Goal: Task Accomplishment & Management: Use online tool/utility

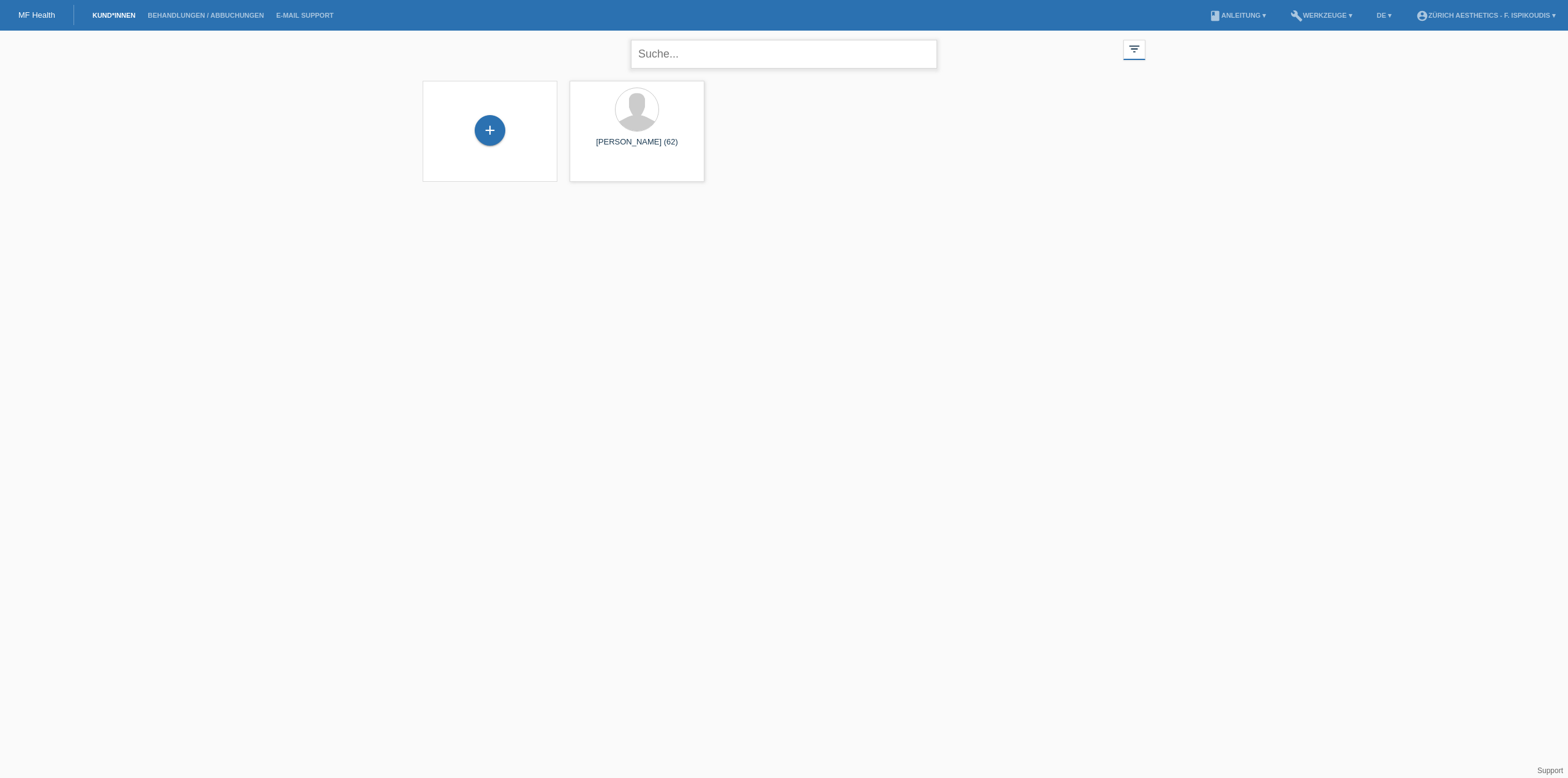
click at [679, 60] on input "text" at bounding box center [784, 54] width 307 height 29
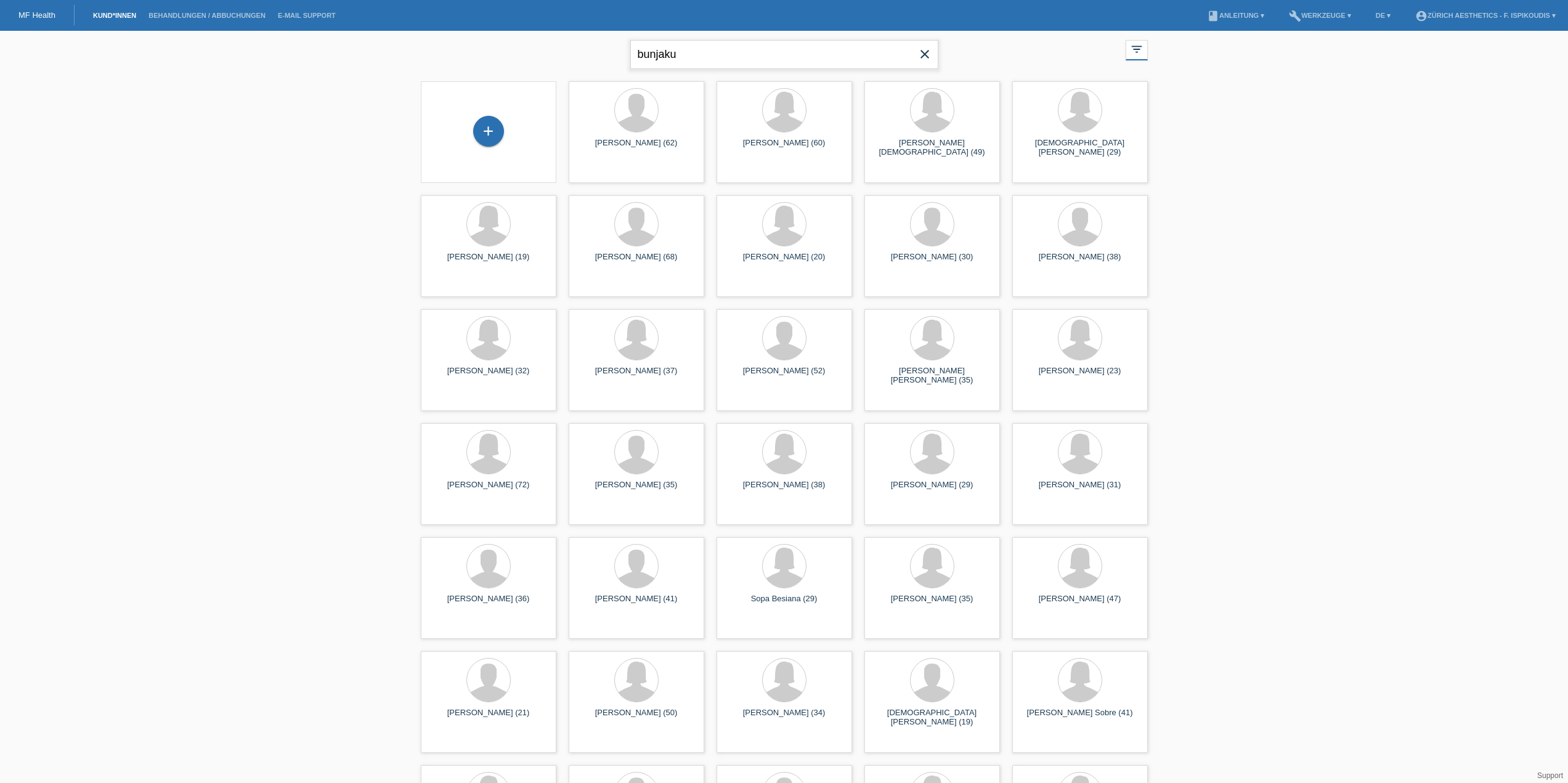
type input "bunjaku"
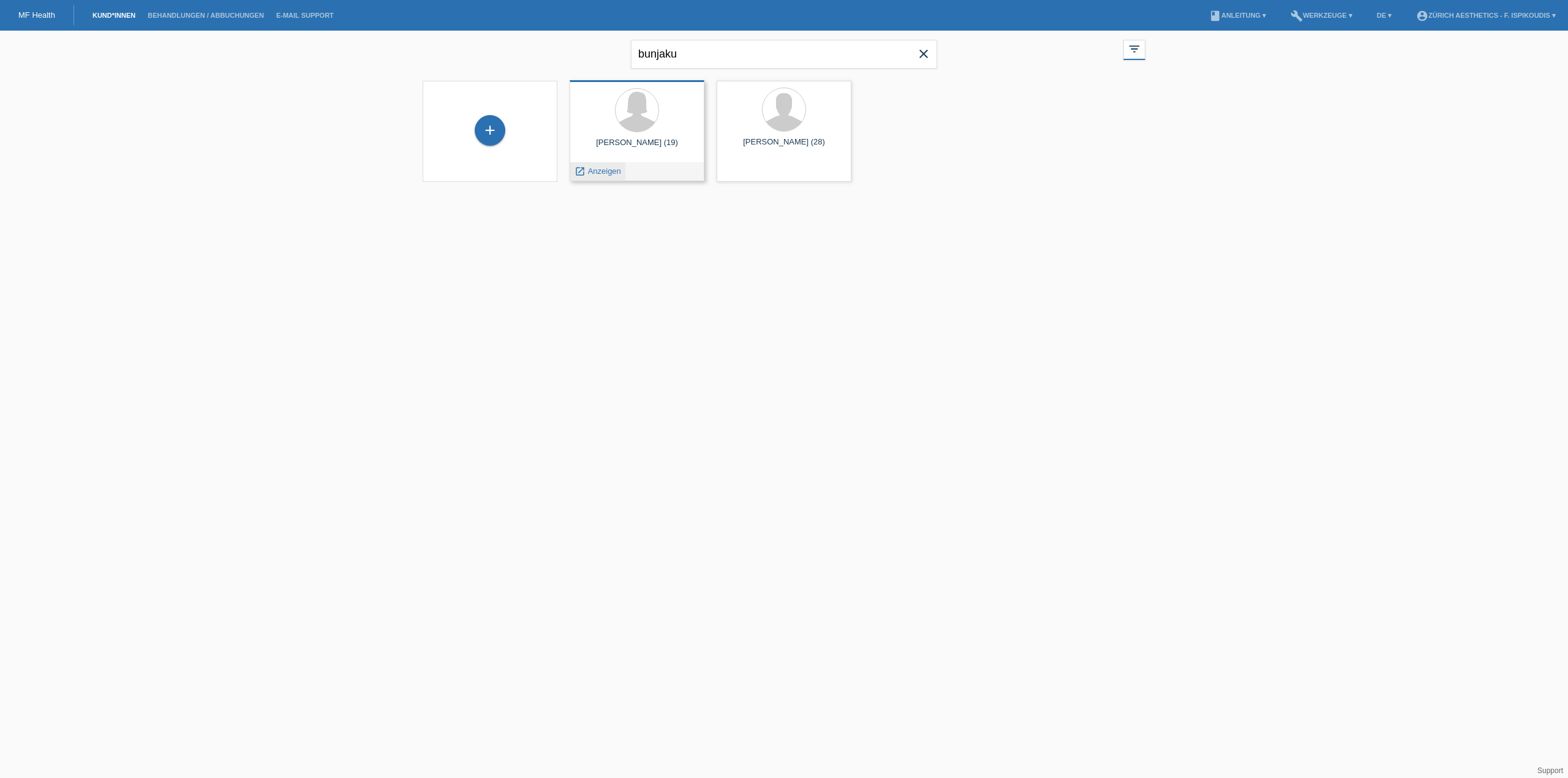
click at [611, 170] on span "Anzeigen" at bounding box center [604, 171] width 33 height 9
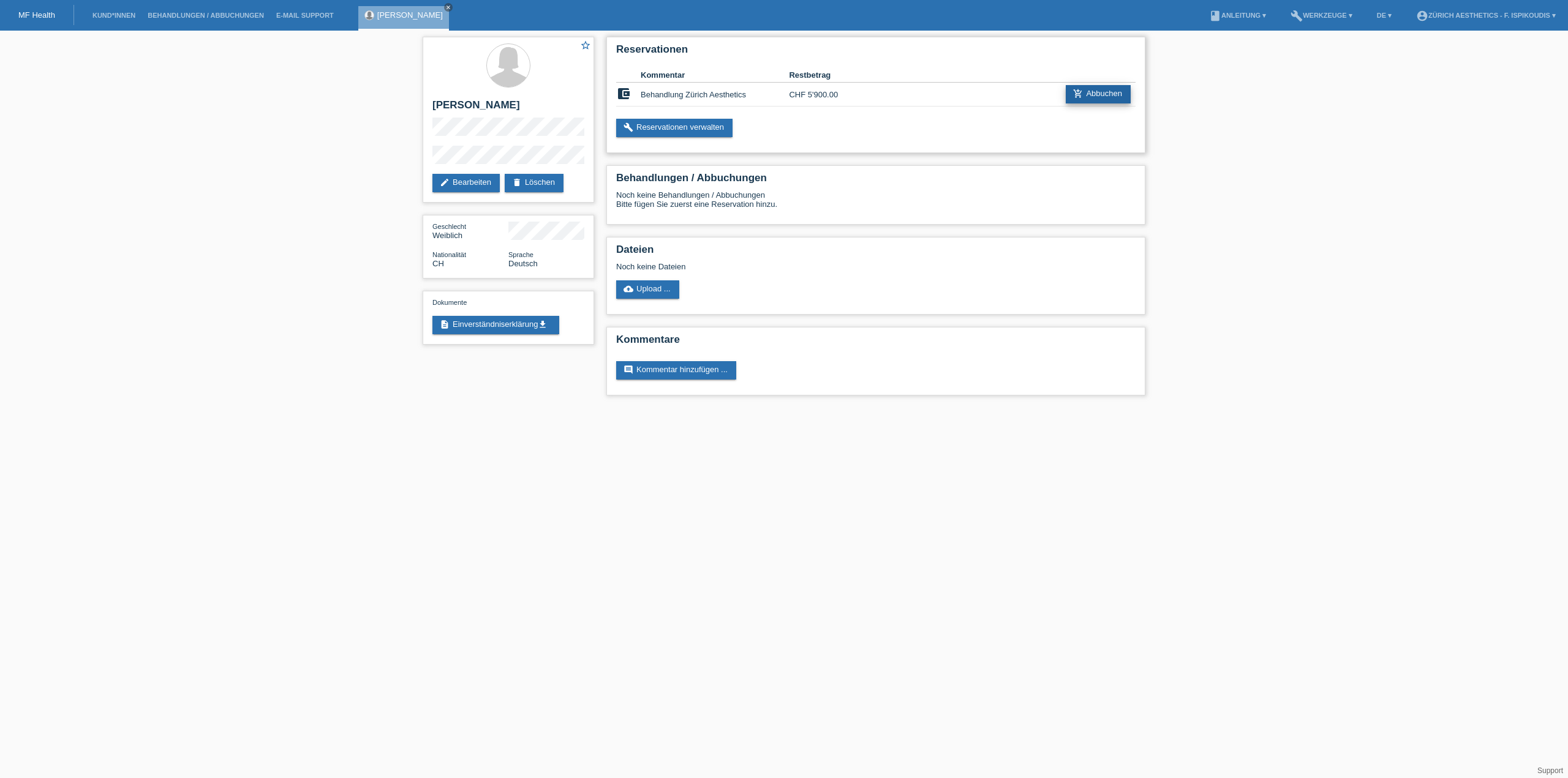
click at [1099, 89] on link "add_shopping_cart Abbuchen" at bounding box center [1098, 93] width 65 height 18
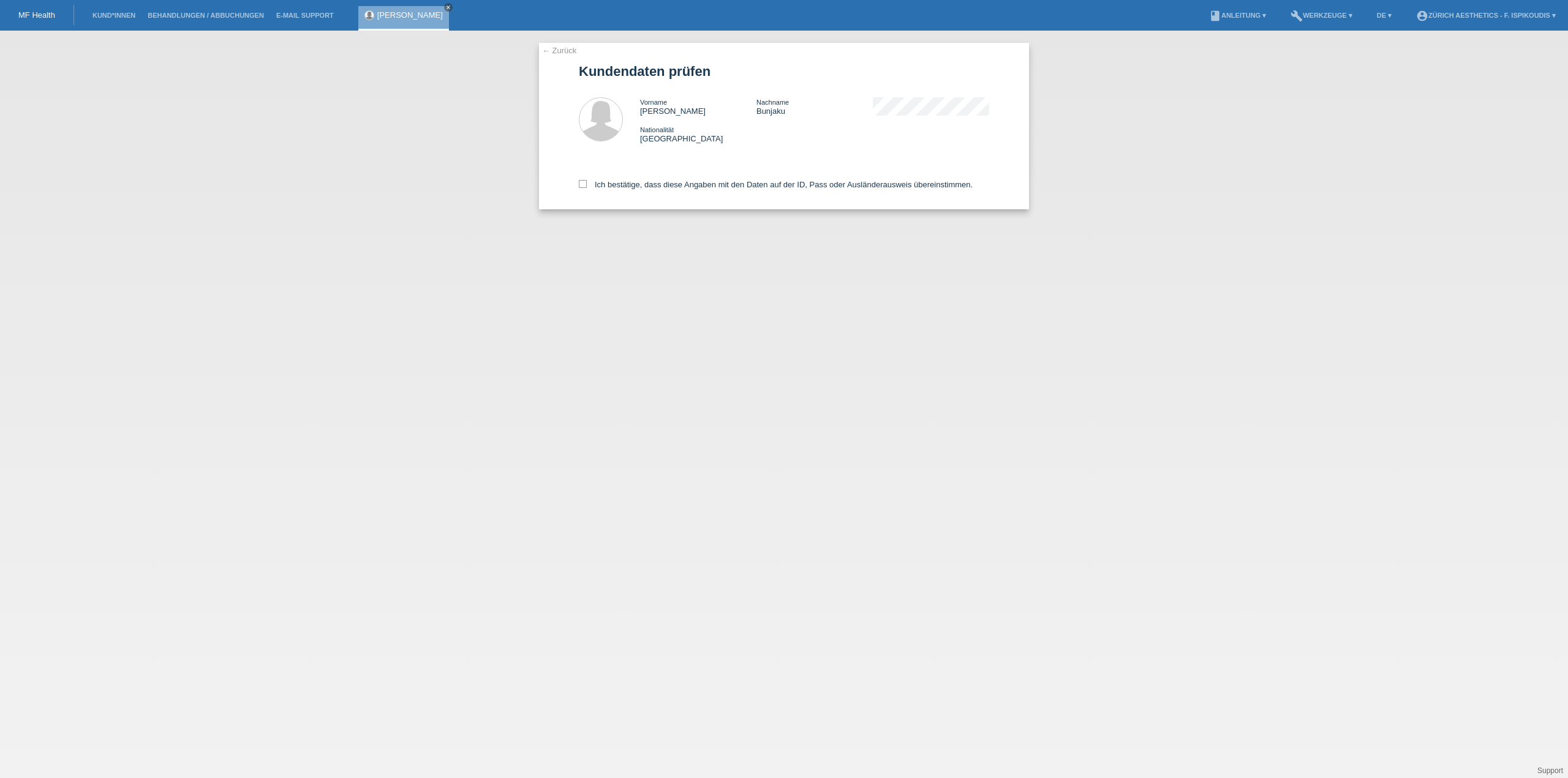
click at [668, 190] on div "Ich bestätige, dass diese Angaben mit den Daten auf der ID, Pass oder Ausländer…" at bounding box center [784, 182] width 410 height 54
click at [667, 185] on label "Ich bestätige, dass diese Angaben mit den Daten auf der ID, Pass oder Ausländer…" at bounding box center [776, 184] width 394 height 9
click at [587, 185] on input "Ich bestätige, dass diese Angaben mit den Daten auf der ID, Pass oder Ausländer…" at bounding box center [582, 183] width 8 height 8
checkbox input "true"
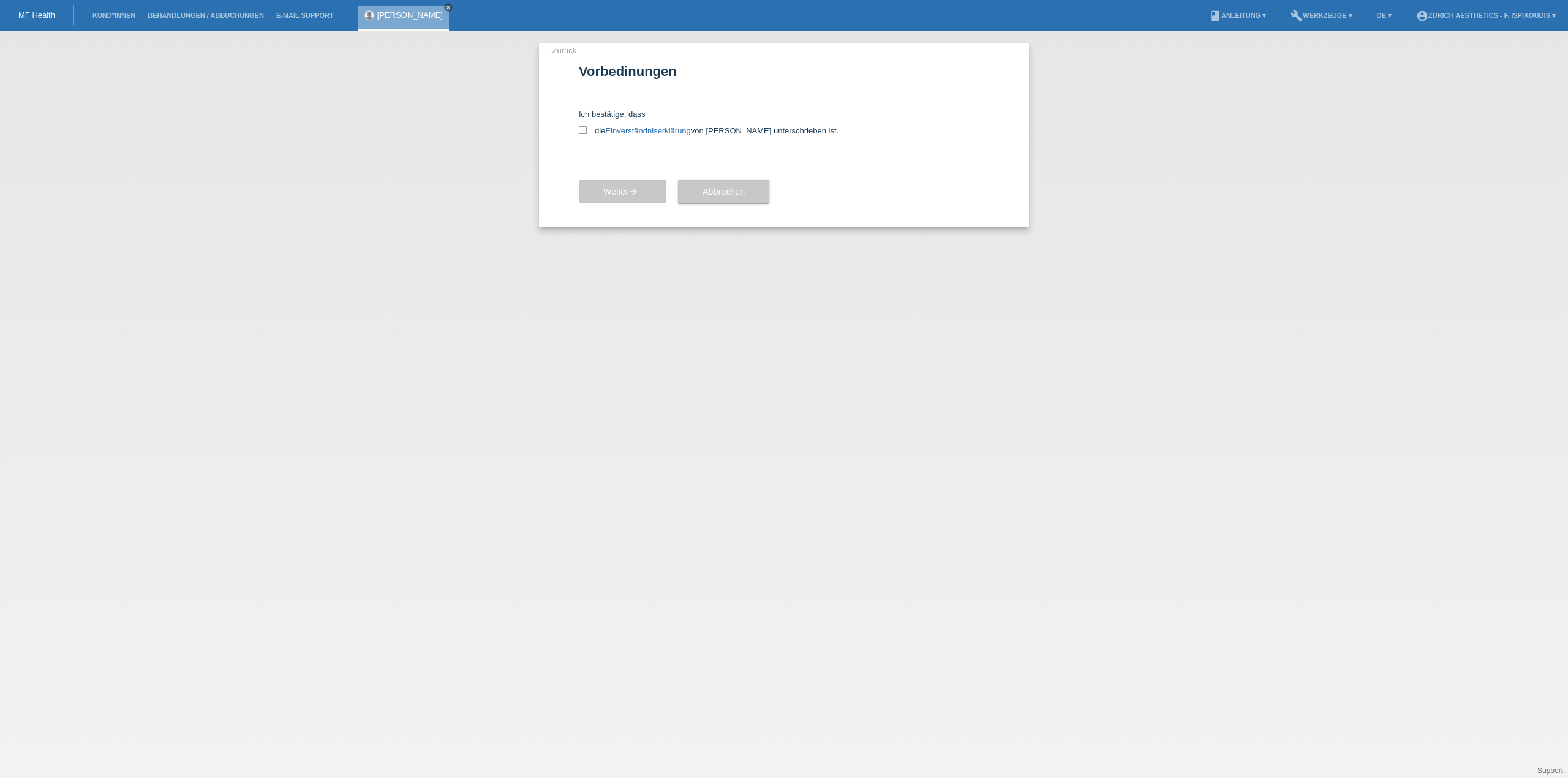
click at [575, 131] on div "← Zurück Vorbedinungen Ich bestätige, dass die Einverständniserklärung von der …" at bounding box center [784, 134] width 490 height 184
click at [581, 131] on icon at bounding box center [582, 129] width 8 height 8
click at [581, 131] on input "die Einverständniserklärung von der Kundin unterschrieben ist." at bounding box center [582, 129] width 8 height 8
checkbox input "true"
click at [627, 199] on button "Weiter arrow_forward" at bounding box center [623, 191] width 87 height 23
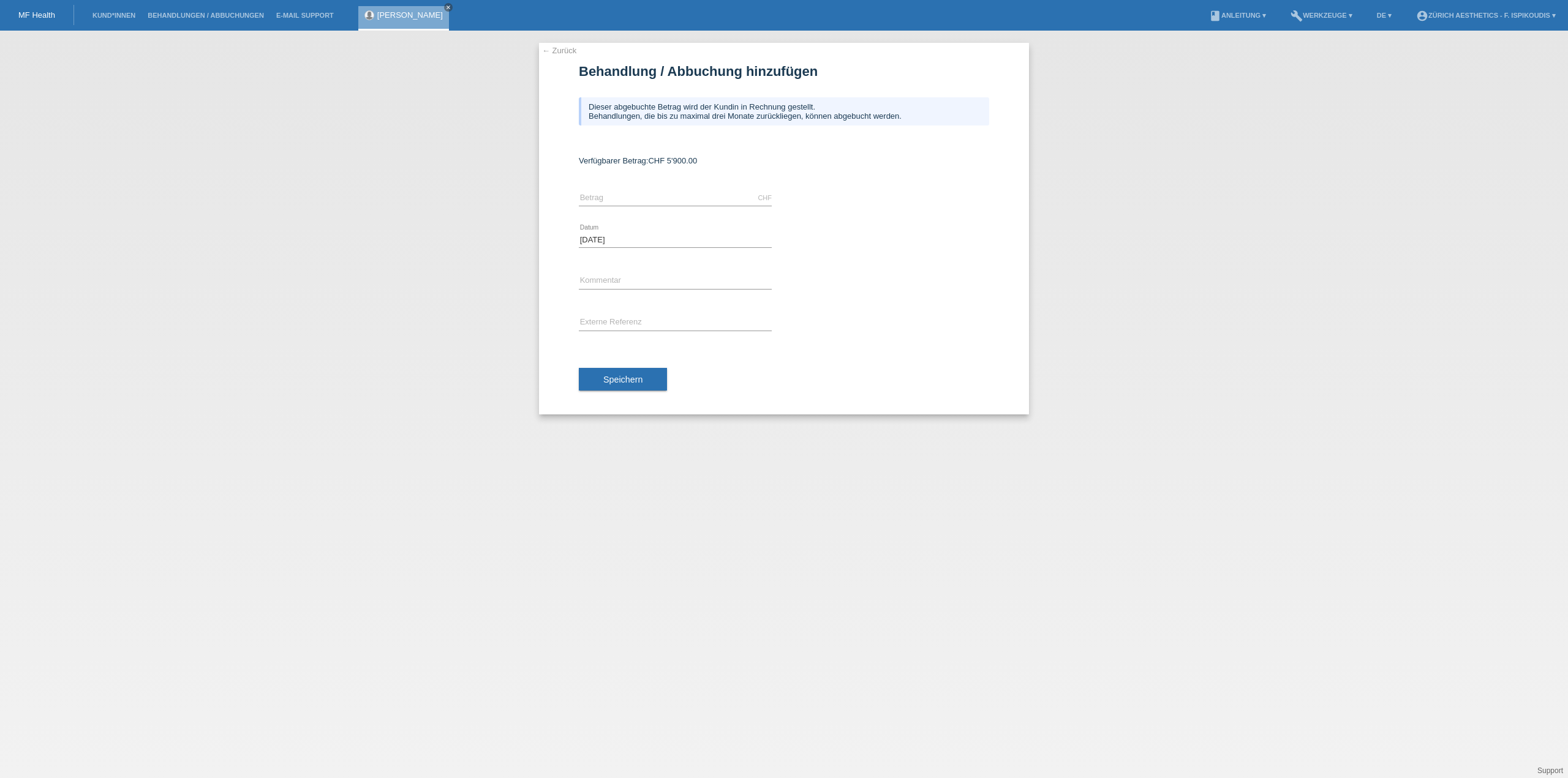
click at [663, 213] on div "CHF error [GEOGRAPHIC_DATA]" at bounding box center [675, 198] width 193 height 42
click at [654, 196] on input "text" at bounding box center [675, 198] width 193 height 15
type input "5900.00"
click at [627, 282] on input "text" at bounding box center [675, 282] width 193 height 15
click at [624, 274] on input "Behandlung Zürich Aesthetics" at bounding box center [675, 282] width 193 height 15
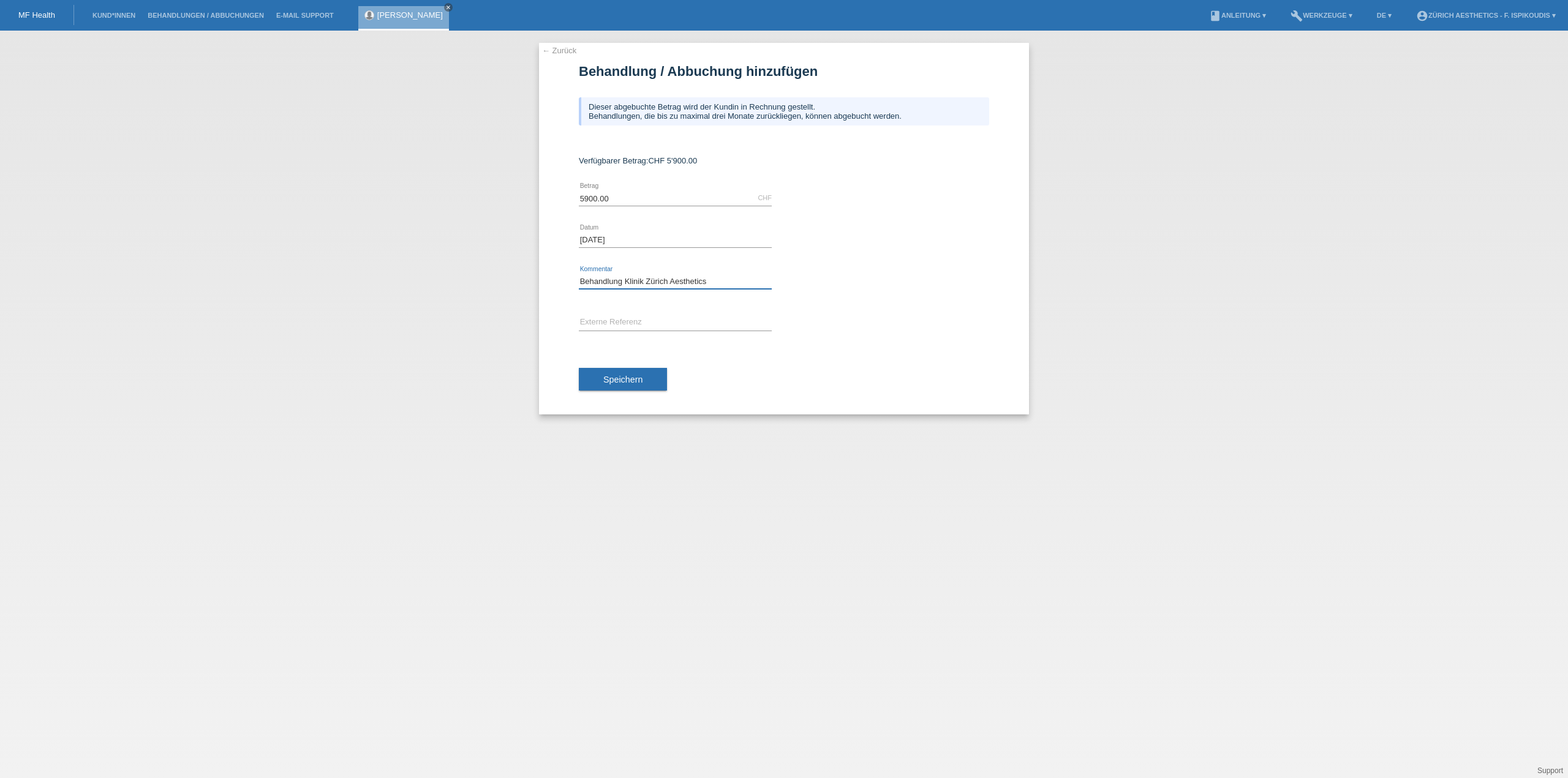
click at [649, 281] on input "Behandlung Klinik Zürich Aesthetics" at bounding box center [675, 282] width 193 height 15
click at [690, 281] on input "Behandlung Klinik Aesthetics" at bounding box center [675, 282] width 193 height 15
type input "Behandlung Klinik Aesthetics [GEOGRAPHIC_DATA]"
click at [635, 376] on span "Speichern" at bounding box center [623, 379] width 39 height 9
